Goal: Information Seeking & Learning: Learn about a topic

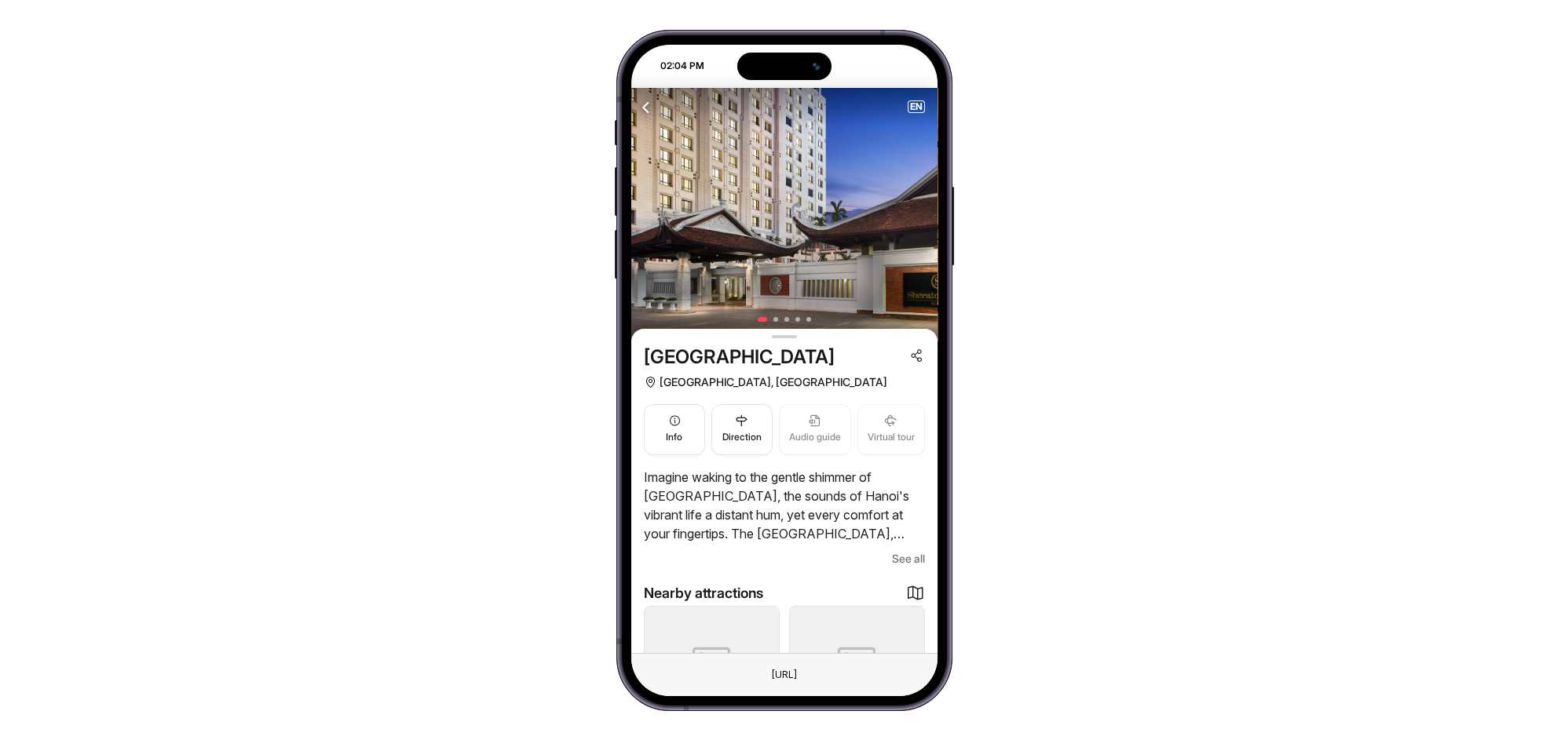
scroll to position [116, 0]
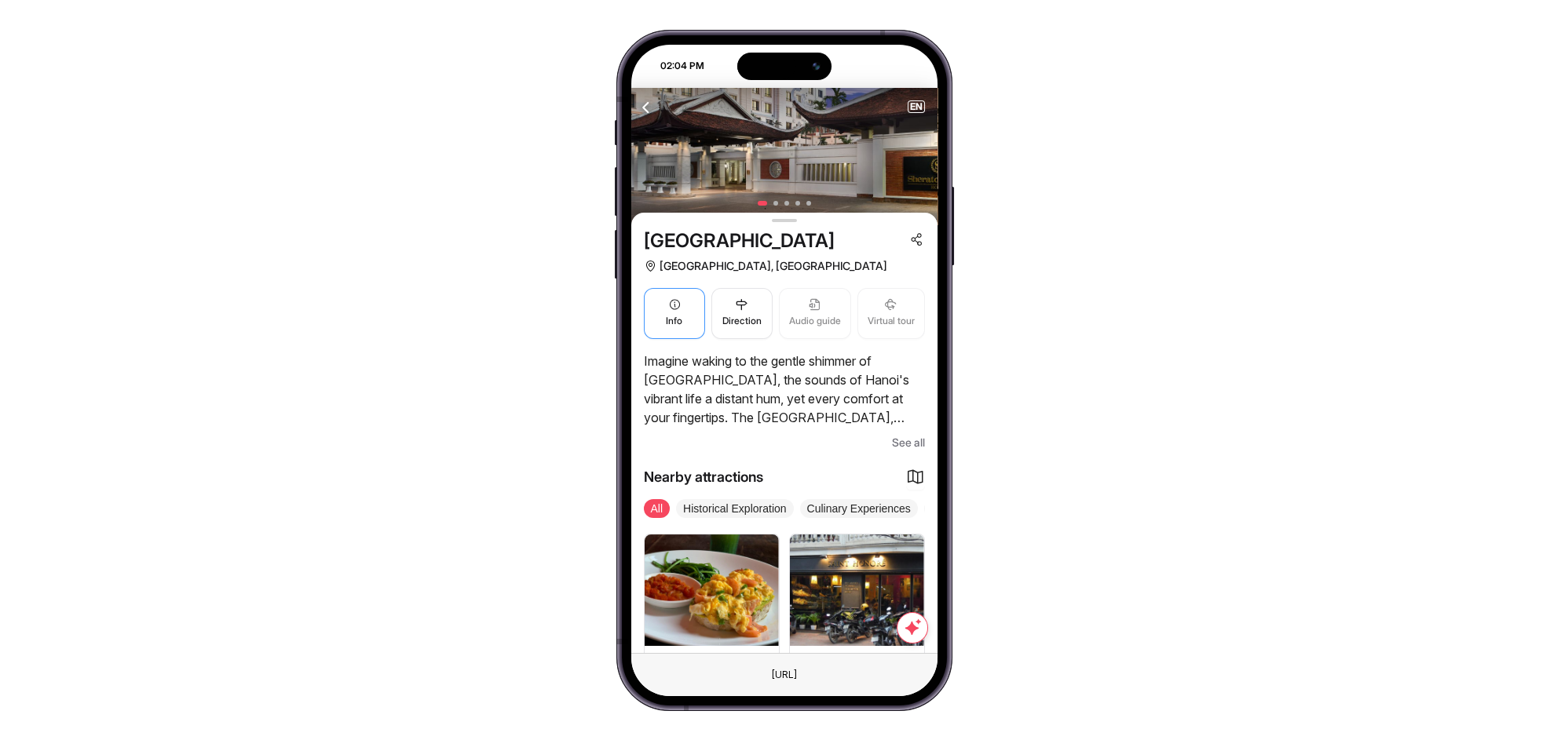
click at [658, 326] on button "Info" at bounding box center [674, 314] width 61 height 51
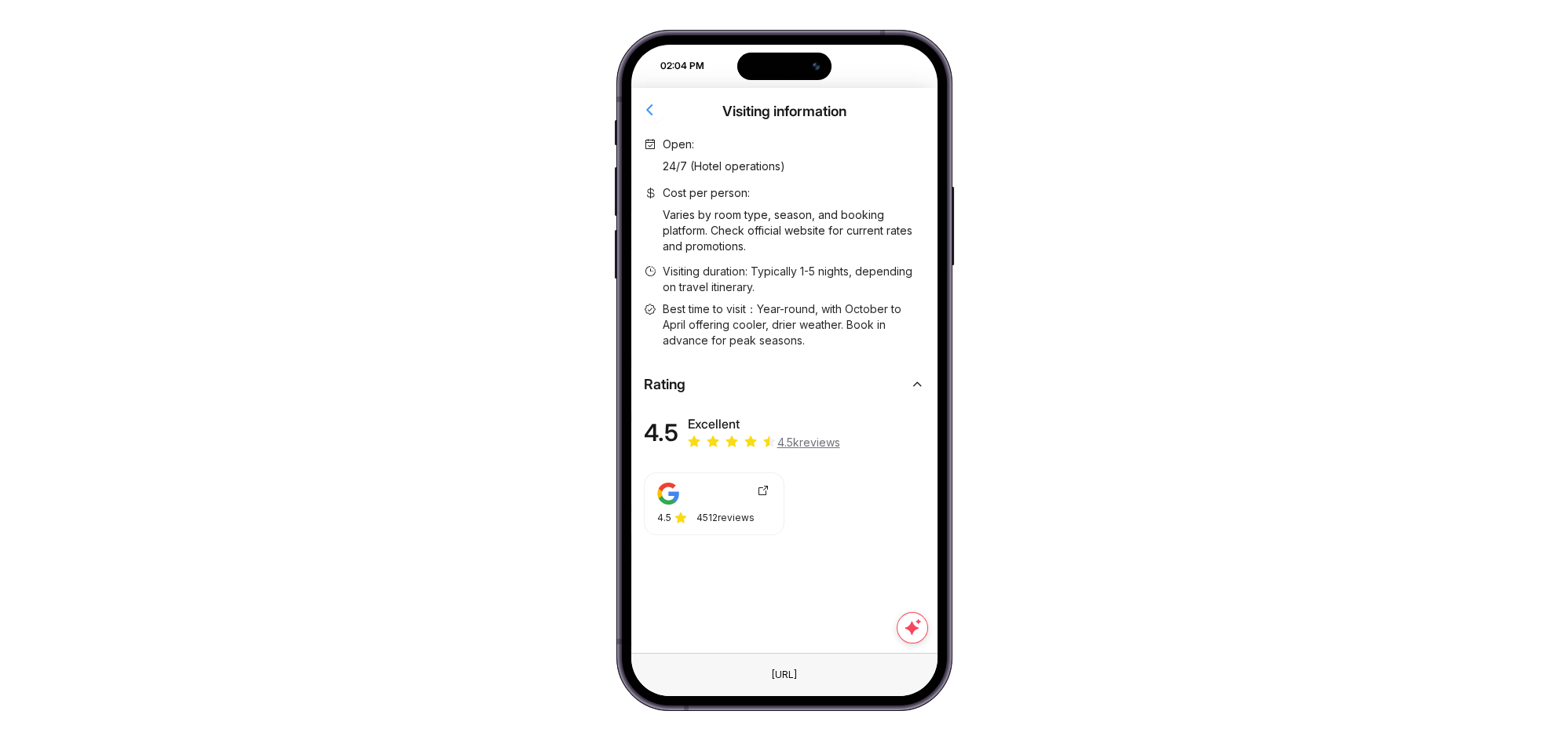
click at [648, 108] on icon "button" at bounding box center [651, 109] width 20 height 20
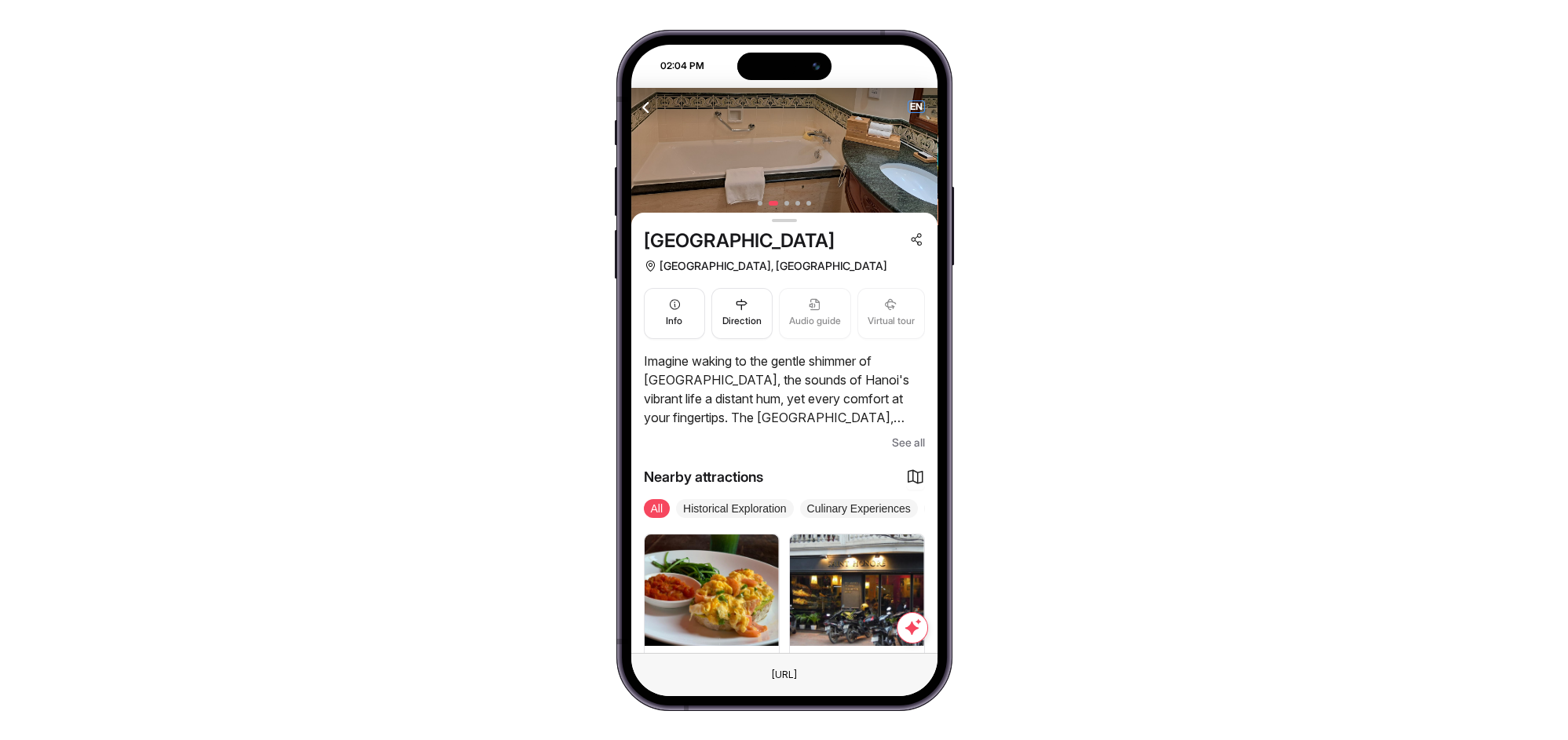
click at [913, 107] on span "EN" at bounding box center [916, 106] width 16 height 11
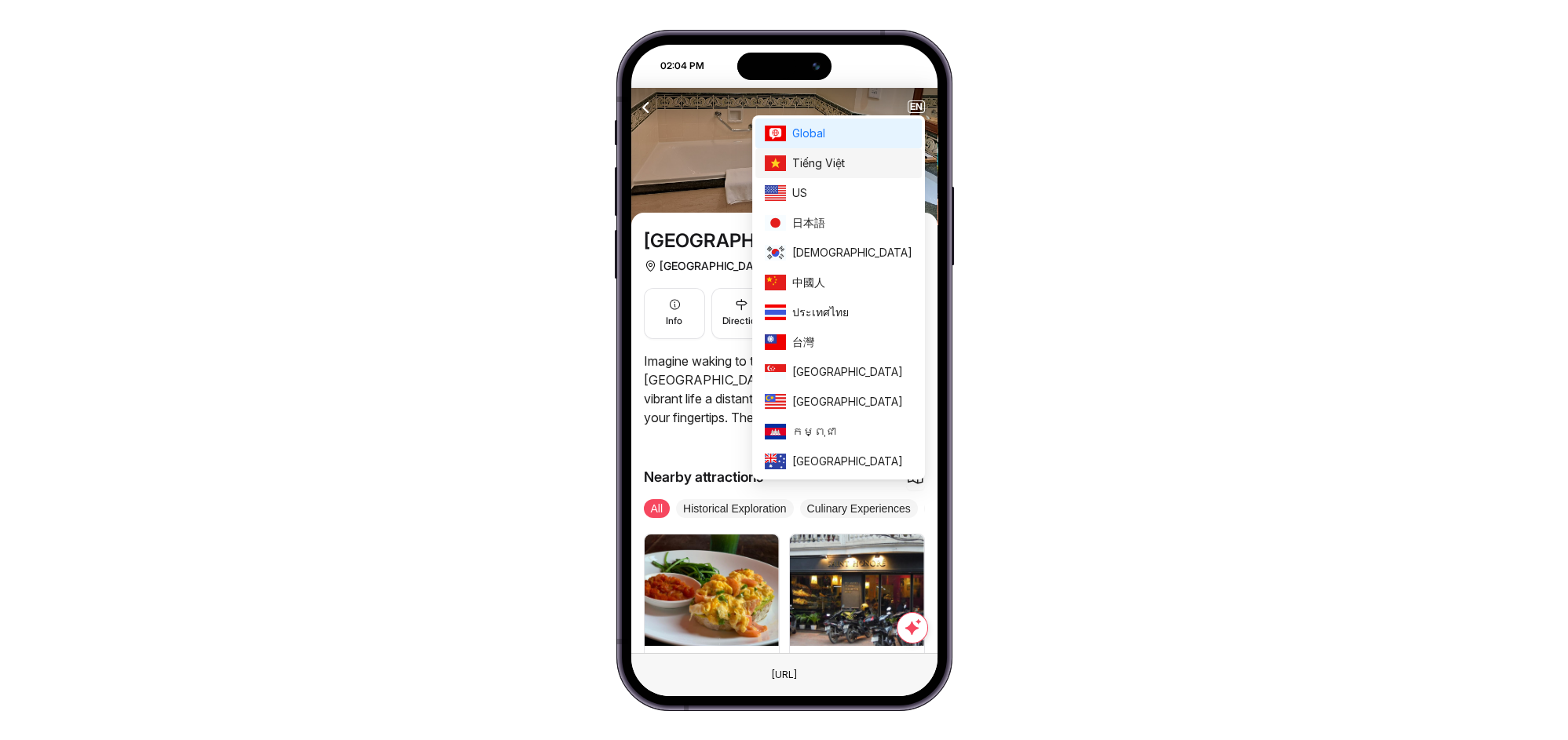
click at [883, 165] on span "Tiếng Việt" at bounding box center [852, 163] width 120 height 17
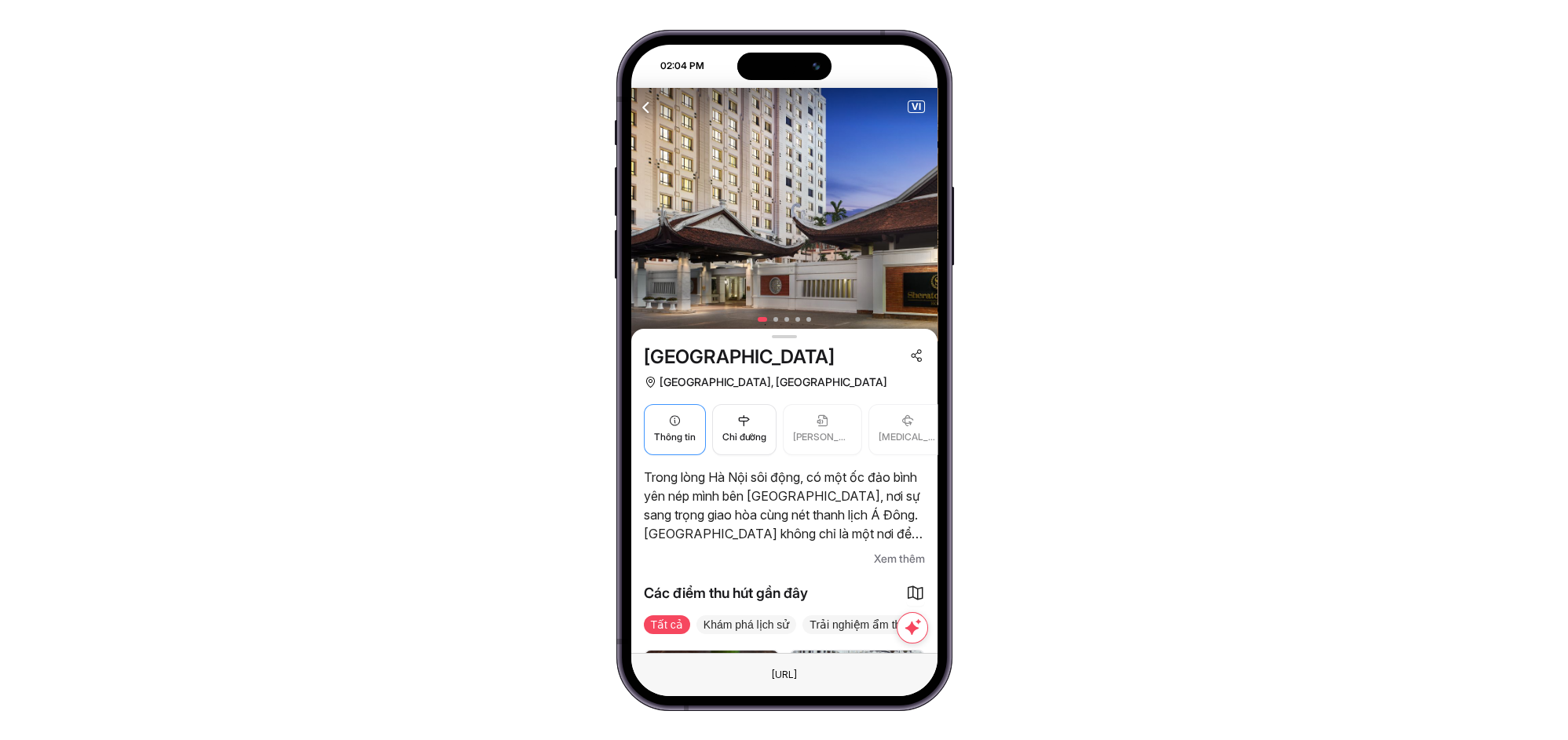
click at [688, 421] on button "Thông tin" at bounding box center [674, 430] width 62 height 51
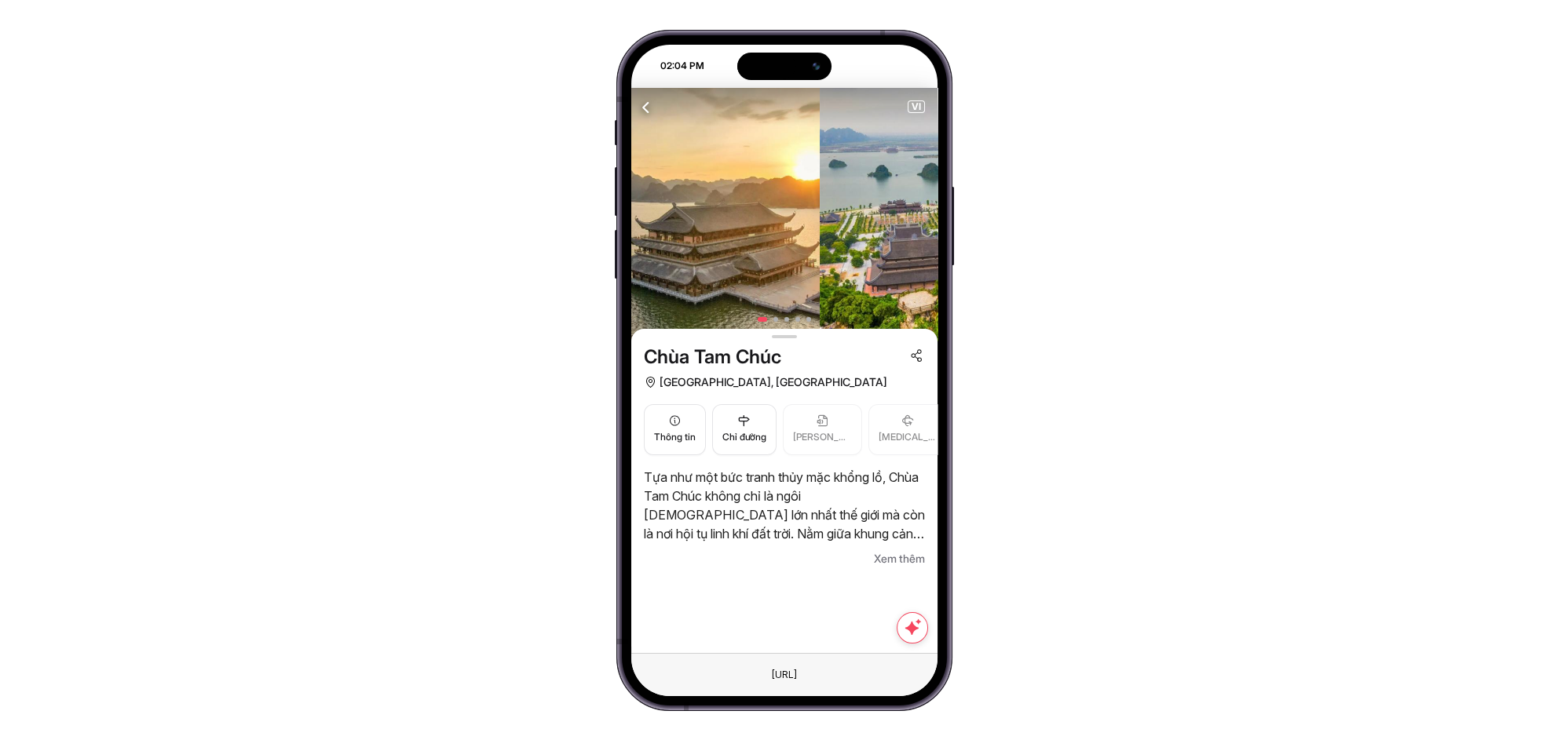
drag, startPoint x: 799, startPoint y: 199, endPoint x: 567, endPoint y: 196, distance: 232.0
click at [572, 200] on div "02:04 PM Điểm [MEDICAL_DATA] quan Hành trình Tour xe buýt Tour thành phố Blog d…" at bounding box center [784, 370] width 1568 height 740
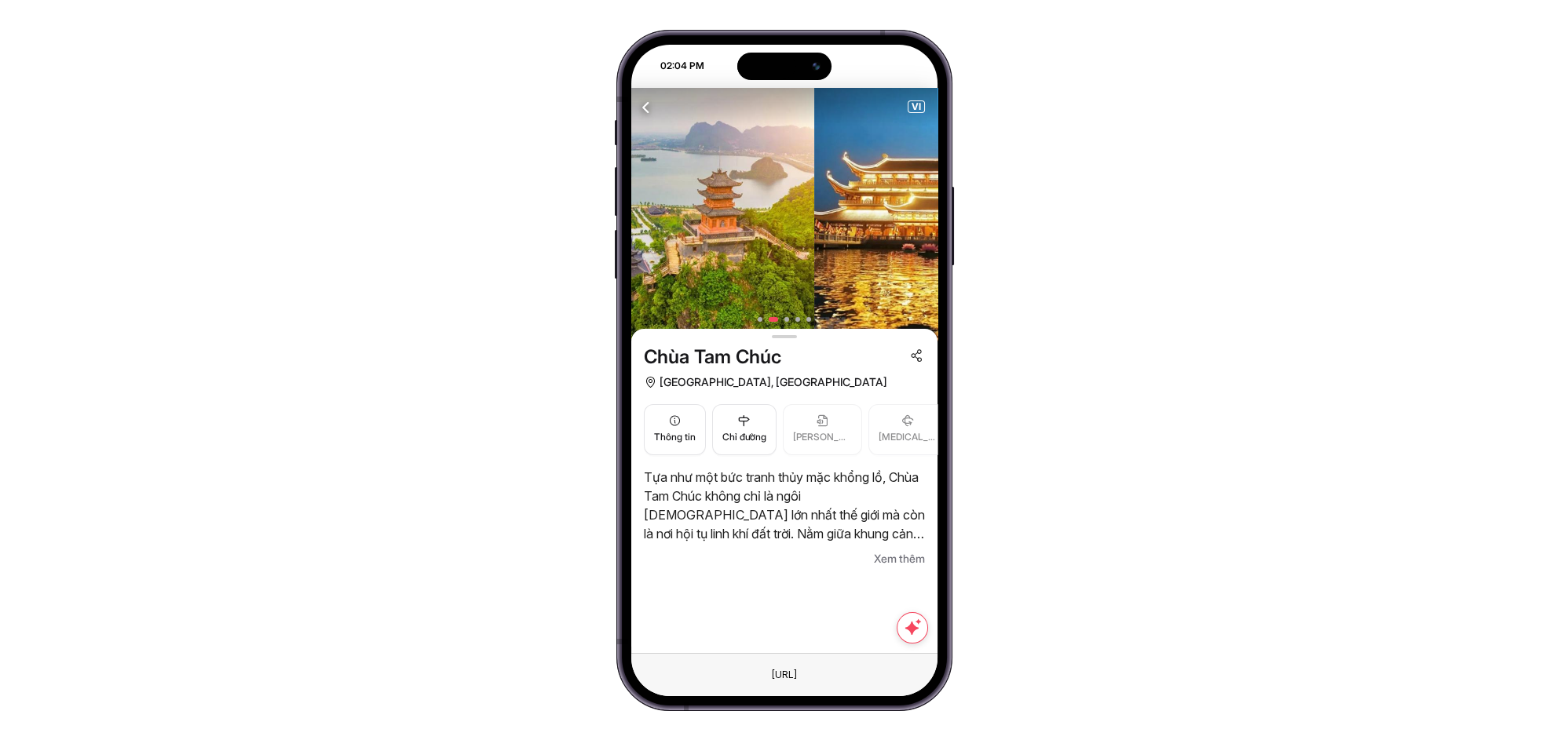
drag, startPoint x: 836, startPoint y: 273, endPoint x: 483, endPoint y: 244, distance: 354.2
click at [499, 247] on div "02:04 PM Điểm [MEDICAL_DATA] quan Hành trình Tour xe buýt Tour thành phố Blog d…" at bounding box center [784, 370] width 1568 height 740
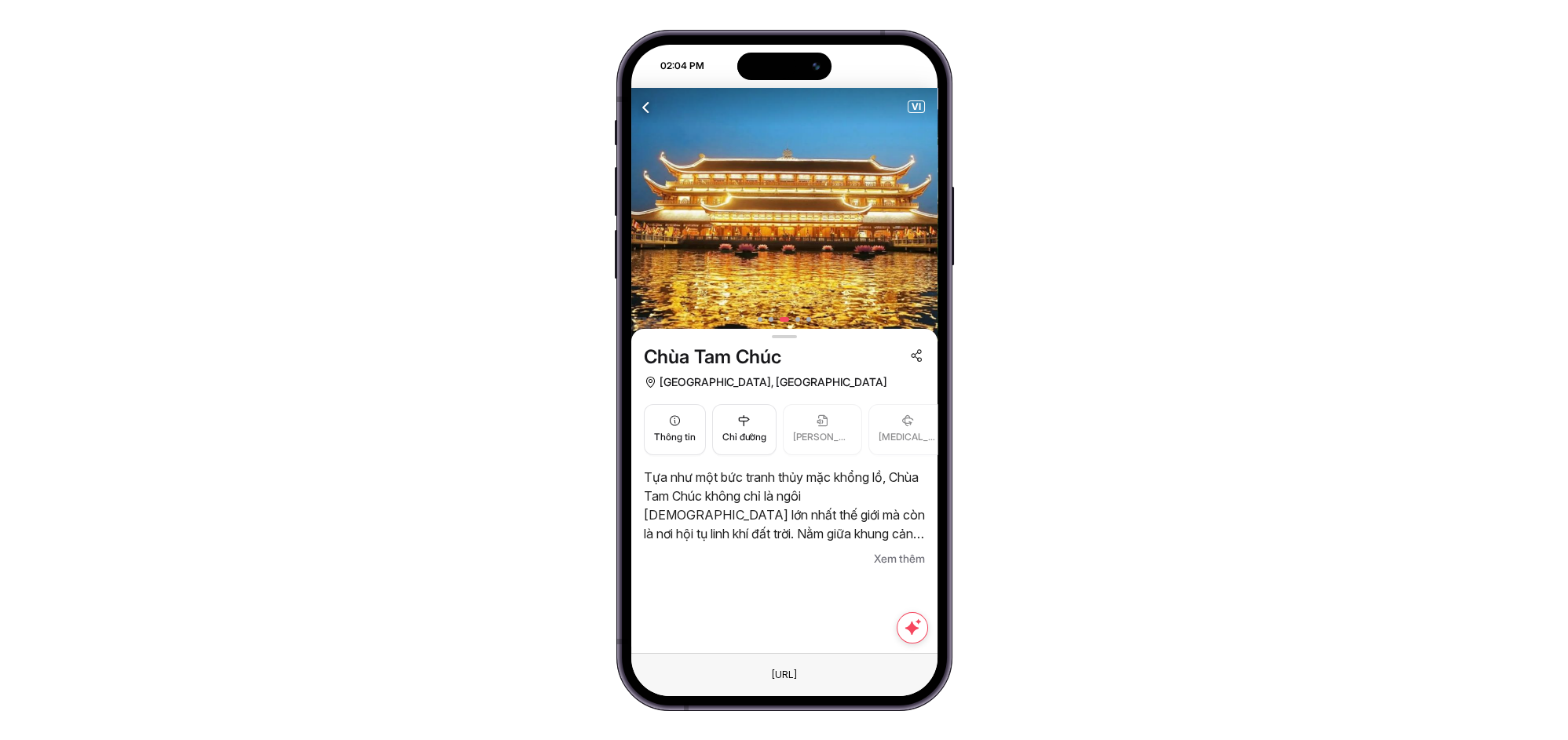
drag, startPoint x: 775, startPoint y: 273, endPoint x: 417, endPoint y: 279, distance: 358.1
click at [475, 284] on div "02:04 PM Điểm [MEDICAL_DATA] quan Hành trình Tour xe buýt Tour thành phố Blog d…" at bounding box center [784, 370] width 1568 height 740
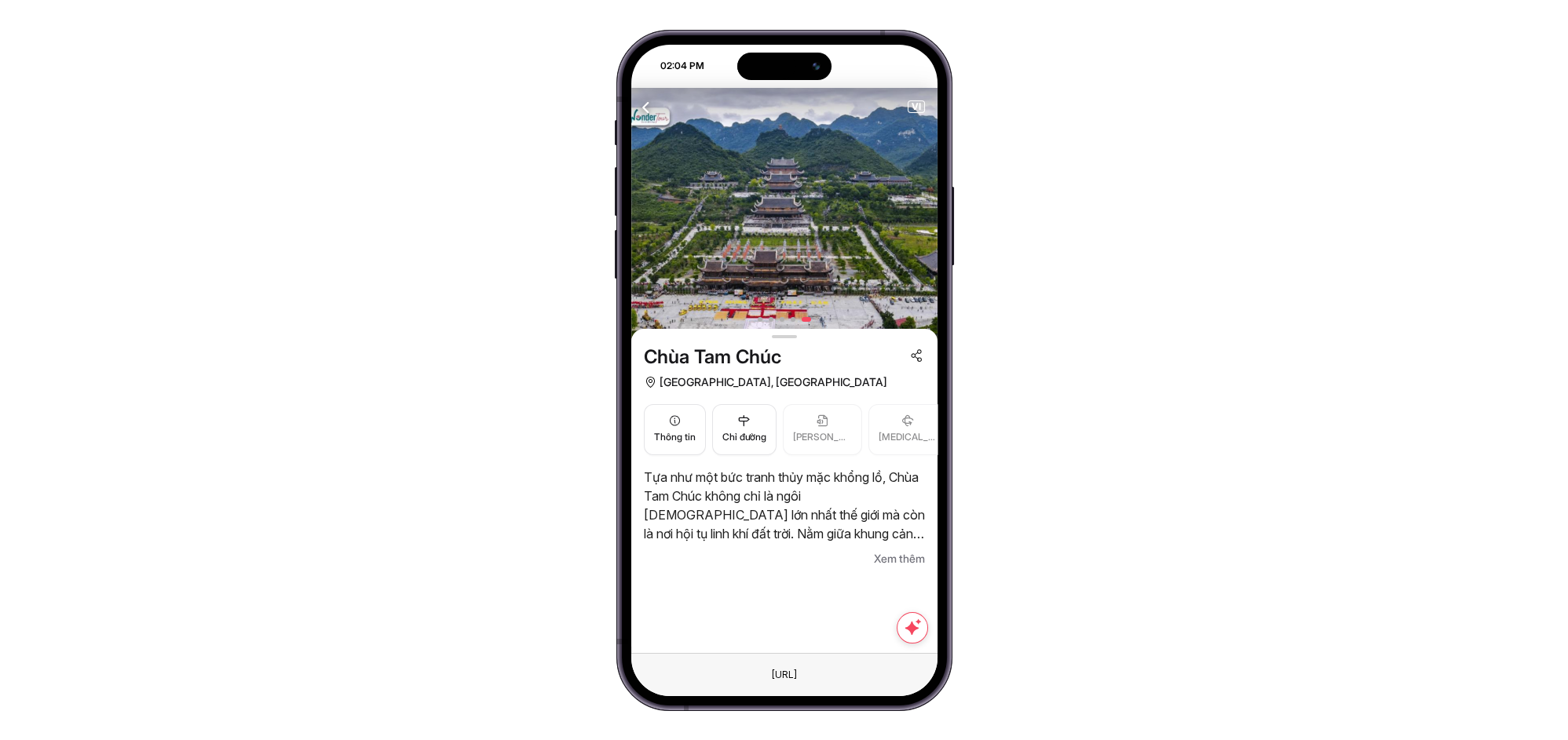
drag, startPoint x: 723, startPoint y: 494, endPoint x: 795, endPoint y: 512, distance: 74.2
click at [789, 512] on p "Tựa như một bức tranh thủy mặc khổng lồ, Chùa Tam Chúc không chỉ là ngôi [DEMOG…" at bounding box center [784, 505] width 281 height 75
click at [891, 554] on span "Xem thêm" at bounding box center [900, 559] width 51 height 19
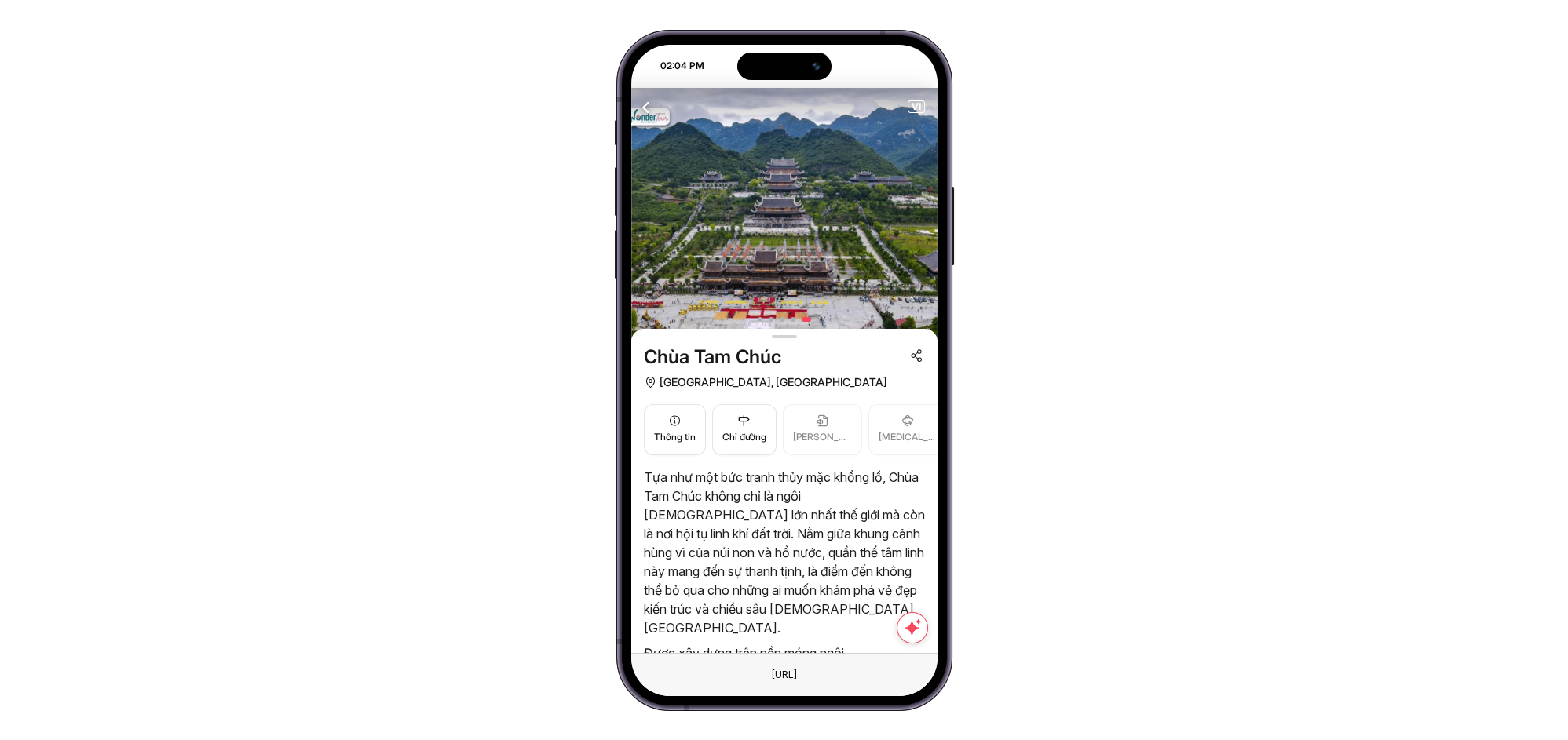
click at [909, 111] on button "VI" at bounding box center [916, 106] width 17 height 12
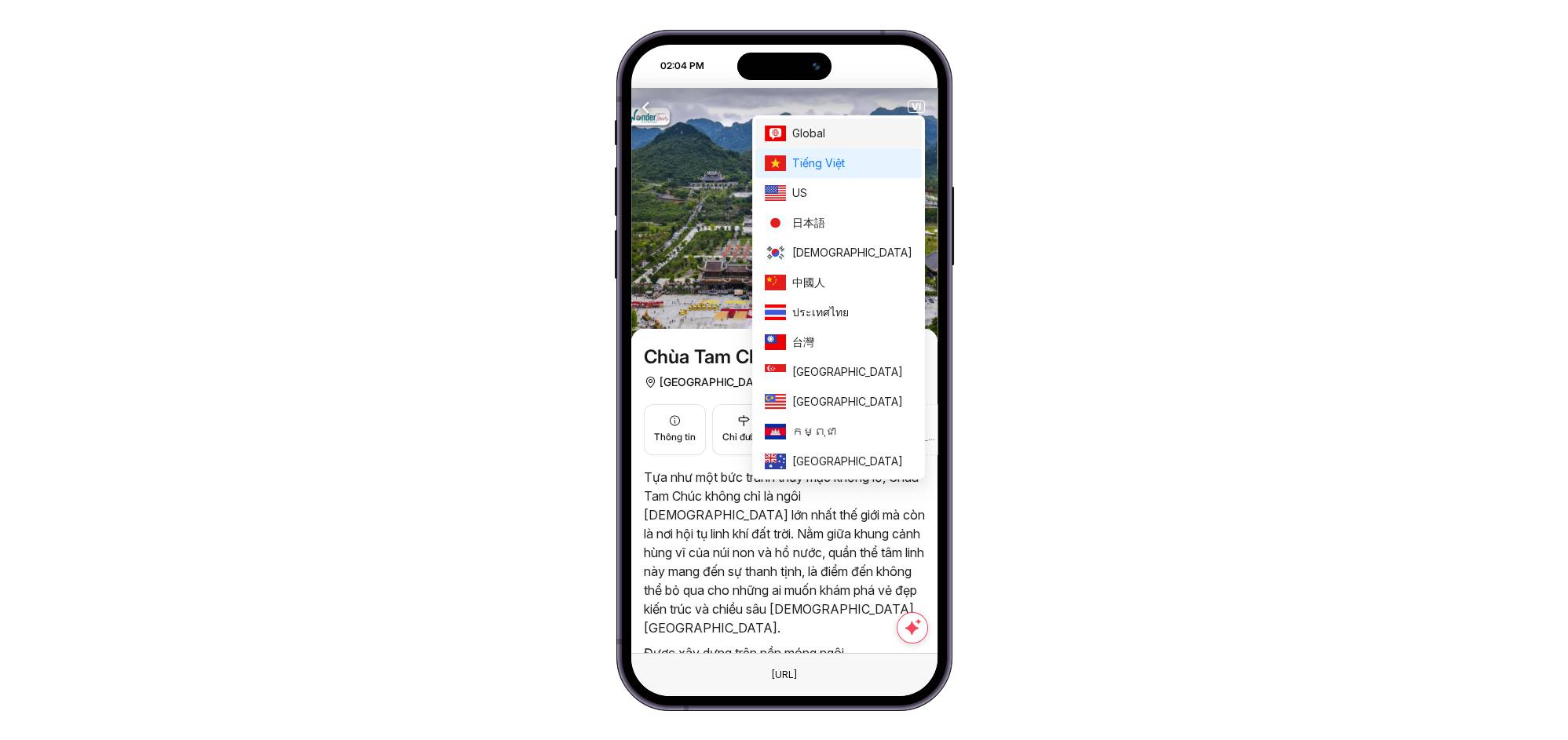
click at [902, 132] on span "Global" at bounding box center [852, 133] width 120 height 17
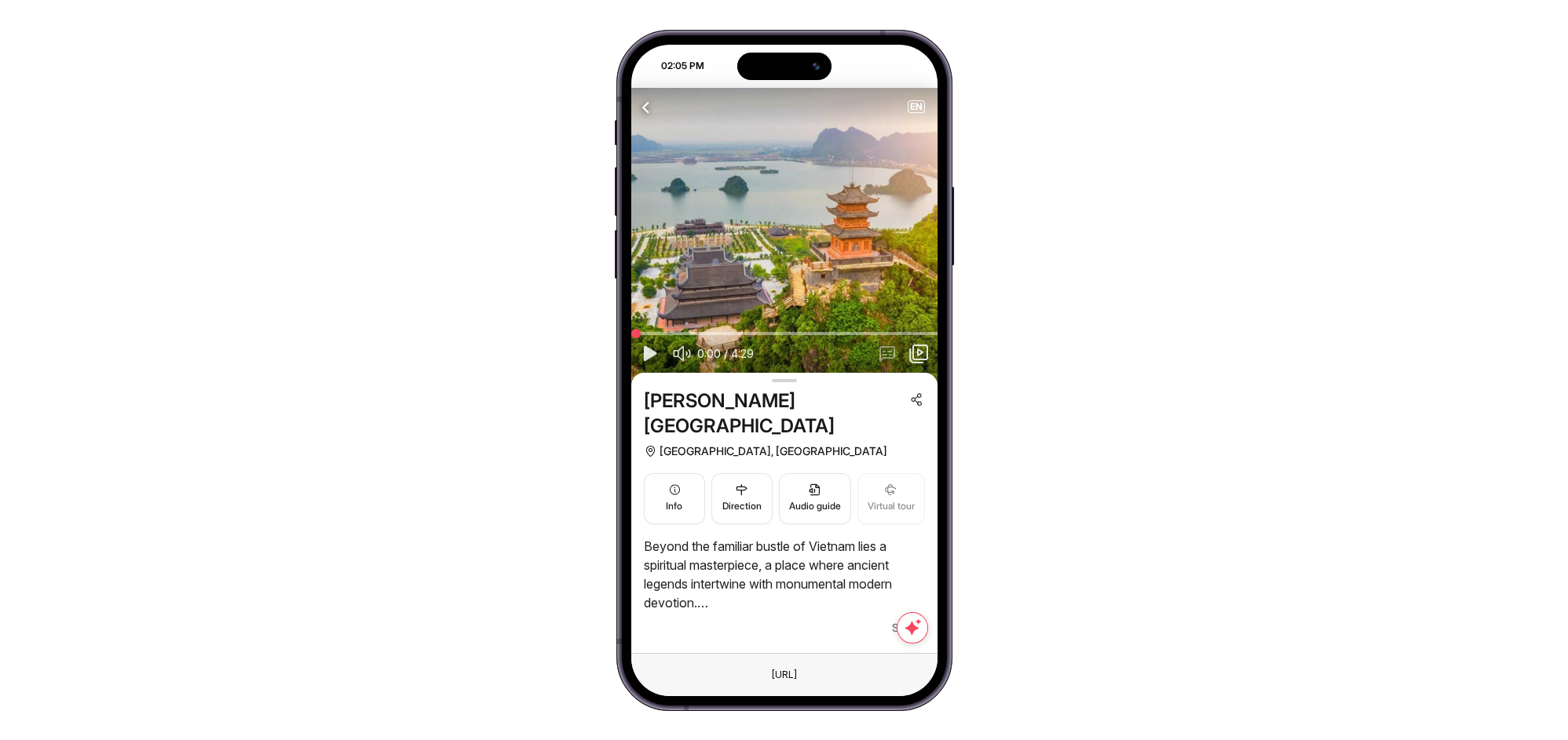
click at [638, 349] on button "button" at bounding box center [650, 354] width 25 height 25
click at [901, 618] on span "See all" at bounding box center [909, 627] width 33 height 19
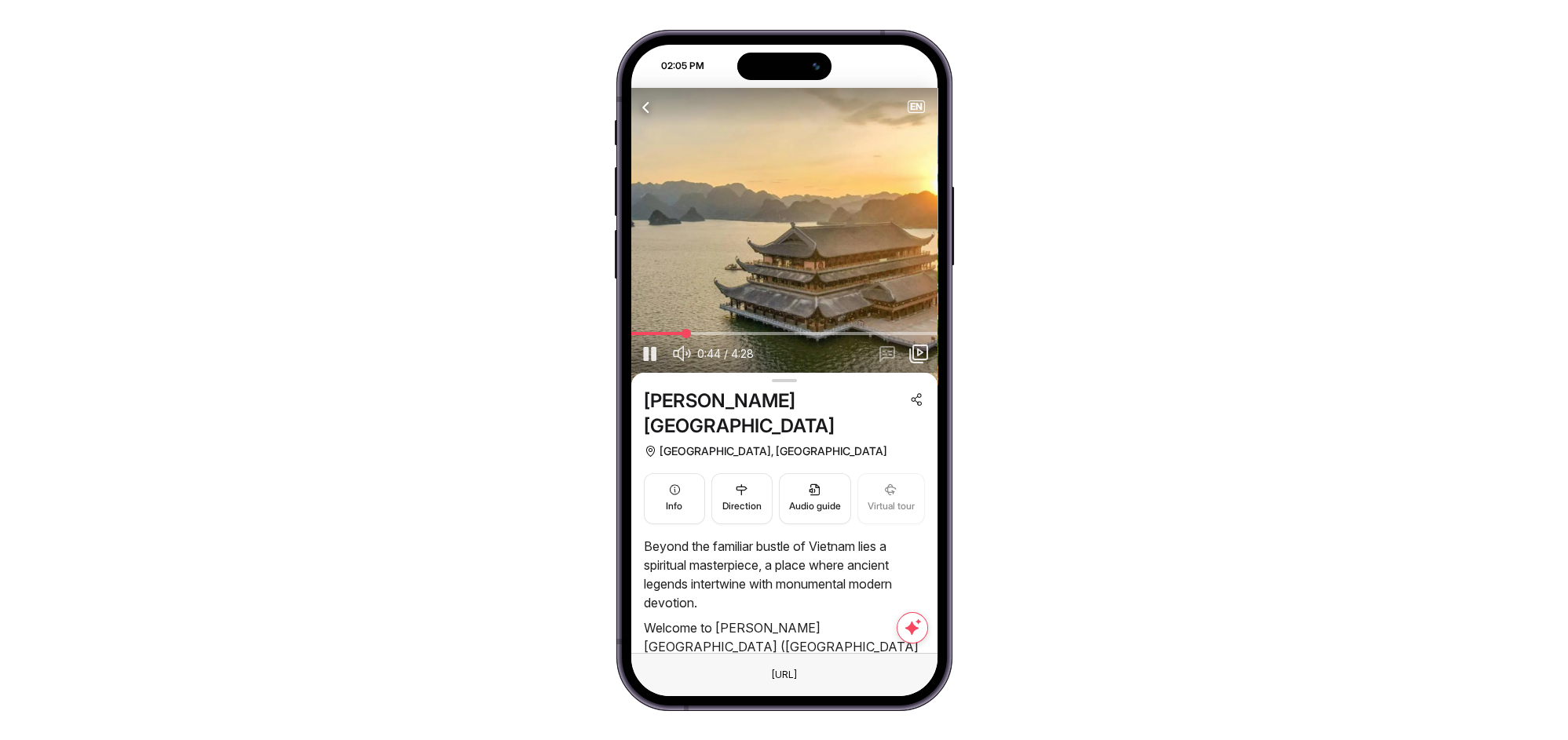
click at [644, 357] on icon "button" at bounding box center [650, 354] width 19 height 20
